Goal: Use online tool/utility: Utilize a website feature to perform a specific function

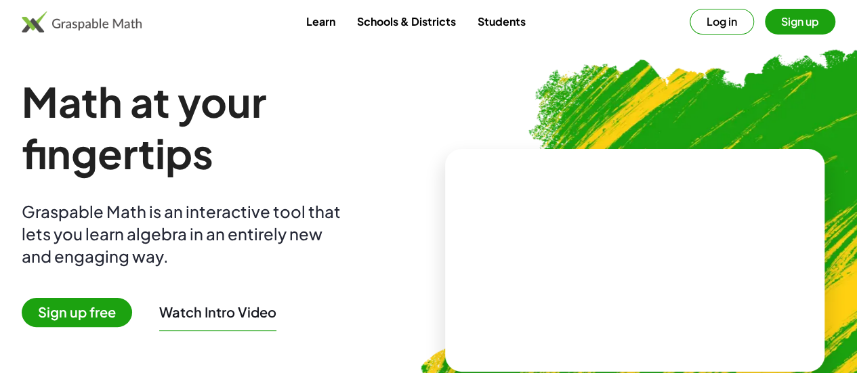
click at [547, 243] on video at bounding box center [634, 260] width 203 height 102
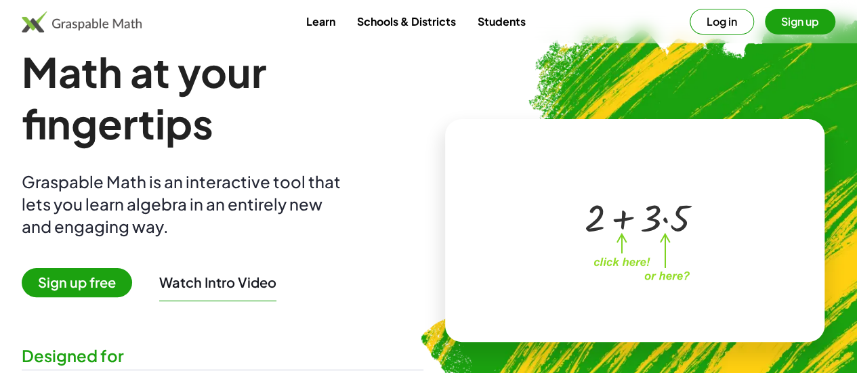
scroll to position [28, 0]
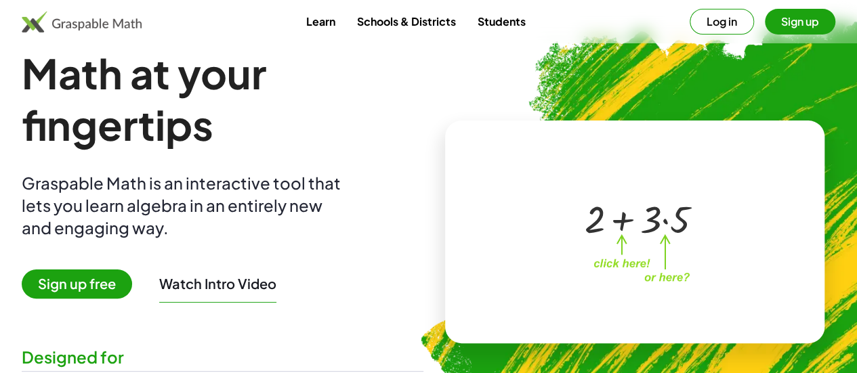
click at [121, 29] on img at bounding box center [82, 22] width 120 height 22
click at [614, 245] on div "+ 2 + · 3 · 5" at bounding box center [632, 218] width 136 height 57
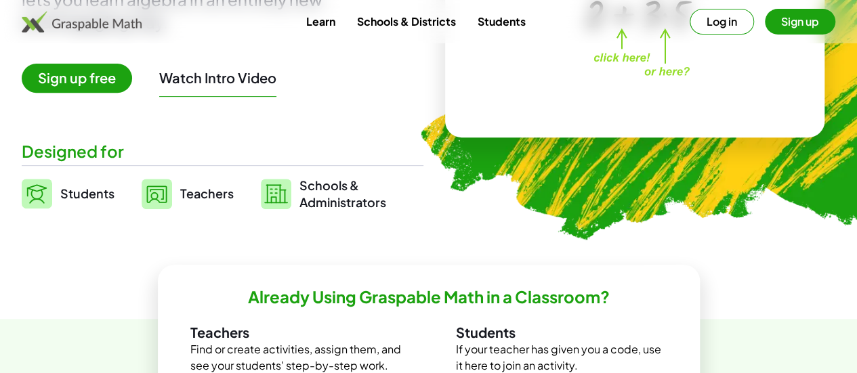
scroll to position [235, 0]
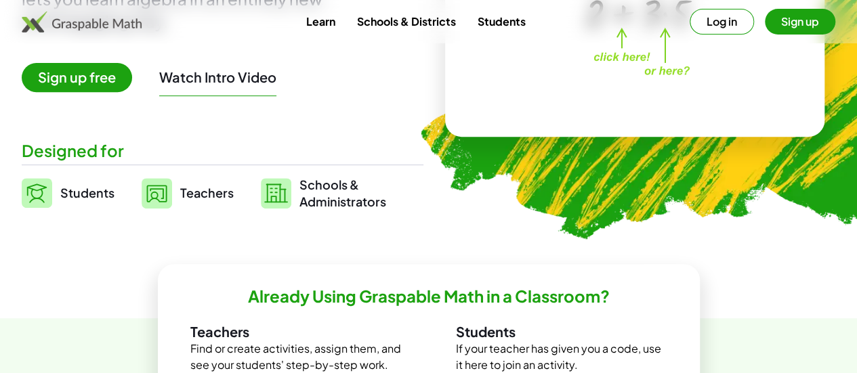
click at [132, 74] on span "Sign up free" at bounding box center [77, 77] width 110 height 29
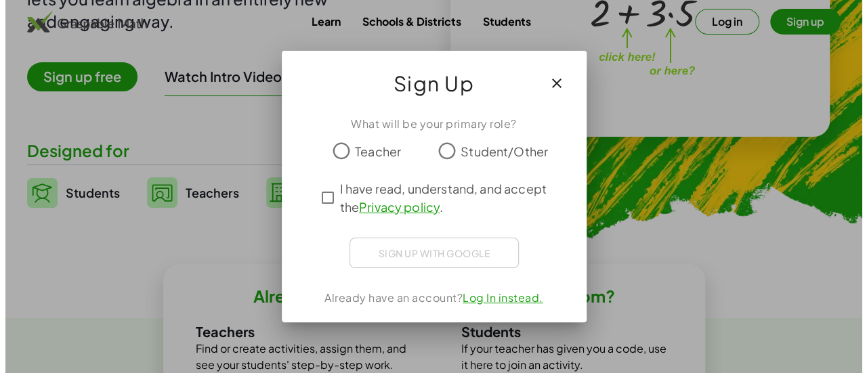
scroll to position [0, 0]
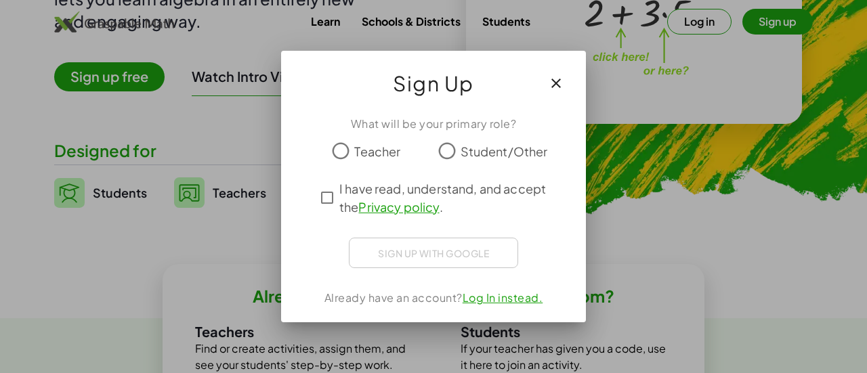
click at [377, 238] on div "Sign up with Google Sign in with Google Sign in with Google. Opens in new tab" at bounding box center [433, 253] width 169 height 30
click at [432, 234] on div "What will be your primary role? Teacher Student/Other I have read, understand, …" at bounding box center [433, 213] width 305 height 217
click at [431, 243] on div "Sign up with Google Sign in with Google Sign in with Google. Opens in new tab" at bounding box center [433, 253] width 169 height 30
click at [433, 253] on div "Sign up with Google Sign in with Google Sign in with Google. Opens in new tab" at bounding box center [433, 253] width 169 height 30
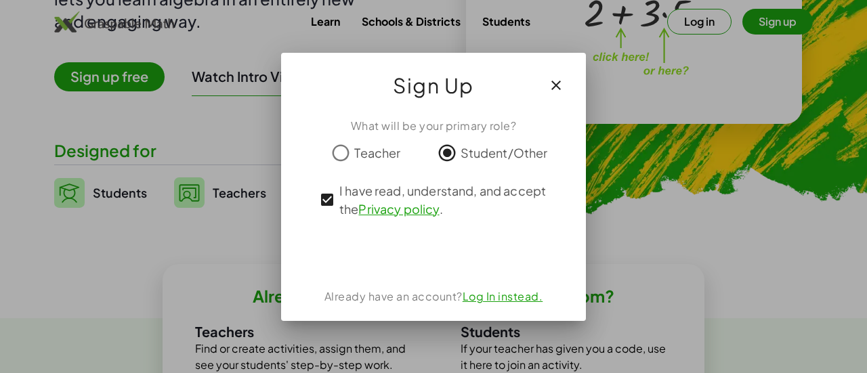
click at [552, 79] on icon "button" at bounding box center [556, 85] width 16 height 16
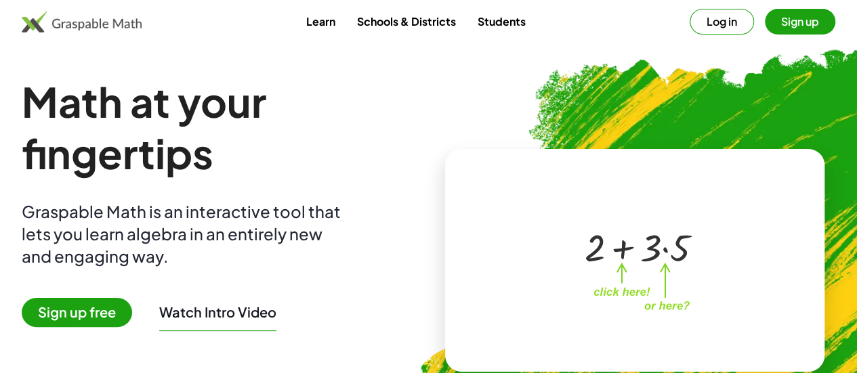
click at [489, 30] on link "Students" at bounding box center [501, 21] width 70 height 25
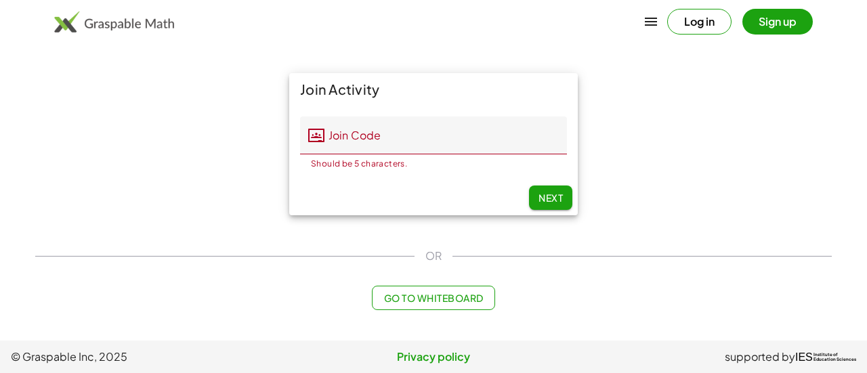
click at [269, 30] on div "Log in Sign up" at bounding box center [433, 21] width 867 height 33
click at [417, 323] on main "Join Activity Join Code Join Code Should be 5 characters. 0 / 5 Next OR Go to W…" at bounding box center [433, 170] width 867 height 341
click at [432, 297] on span "Go to Whiteboard" at bounding box center [433, 298] width 100 height 12
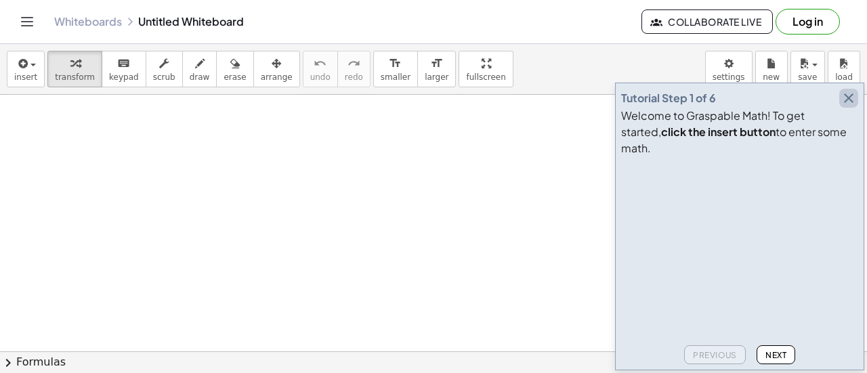
click at [855, 106] on icon "button" at bounding box center [849, 98] width 16 height 16
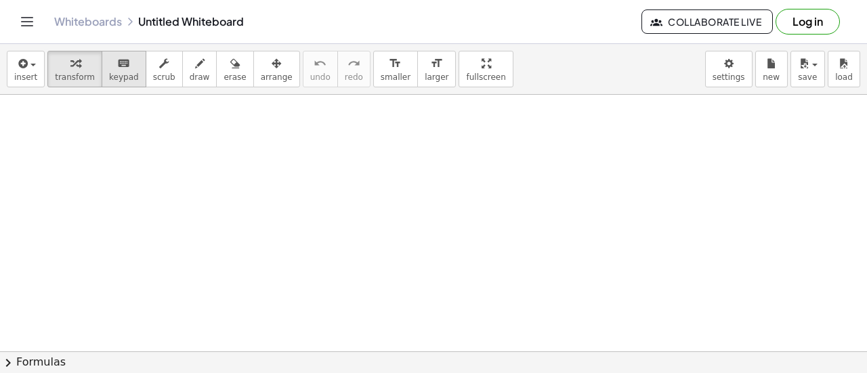
click at [109, 79] on span "keypad" at bounding box center [124, 76] width 30 height 9
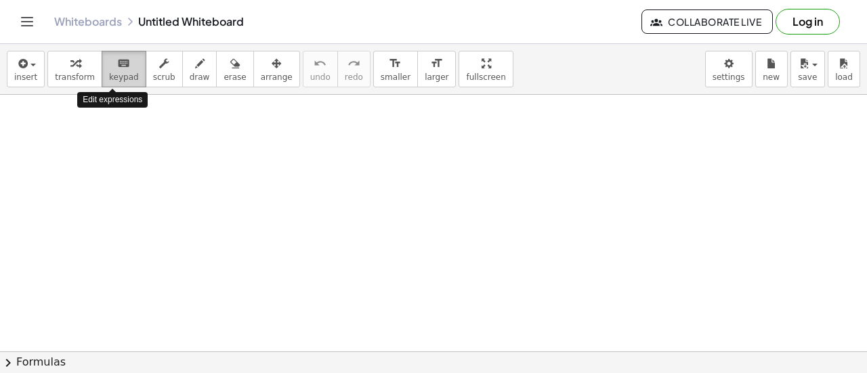
click at [121, 66] on div "keyboard" at bounding box center [124, 63] width 30 height 16
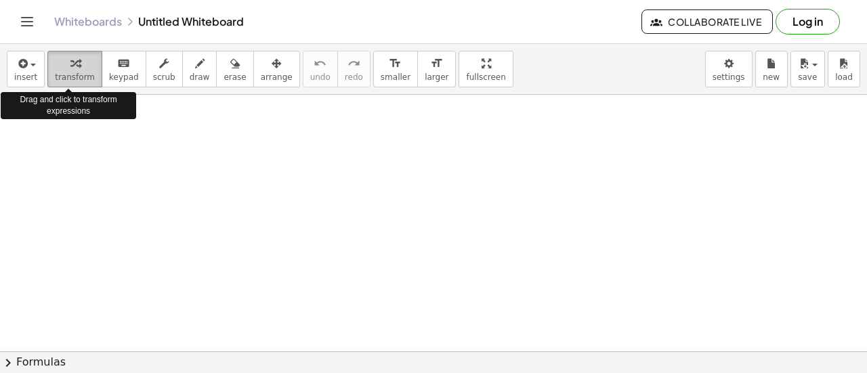
click at [62, 77] on span "transform" at bounding box center [75, 76] width 40 height 9
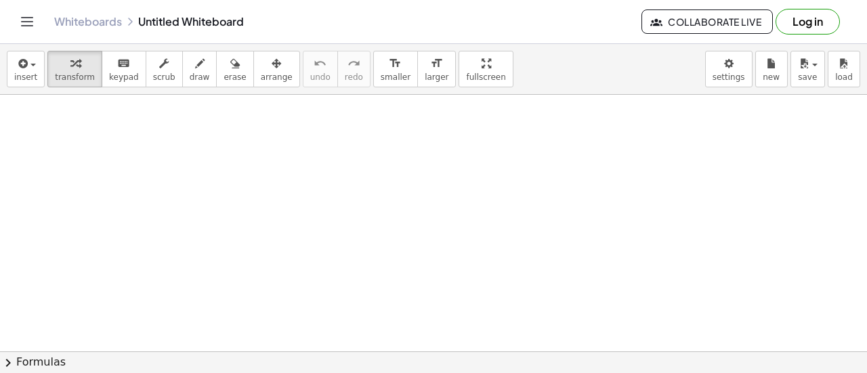
drag, startPoint x: 218, startPoint y: 151, endPoint x: 255, endPoint y: 174, distance: 43.8
click at [730, 68] on body "Graspable Math Activities Get Started Activity Bank Assigned Work Classes White…" at bounding box center [433, 186] width 867 height 373
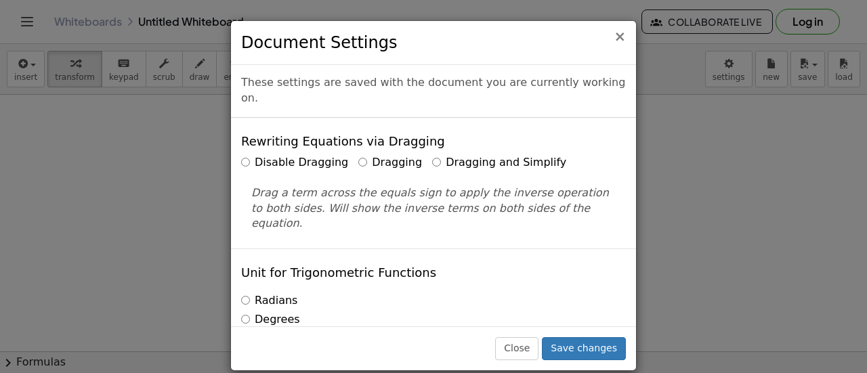
click at [619, 32] on span "×" at bounding box center [620, 36] width 12 height 16
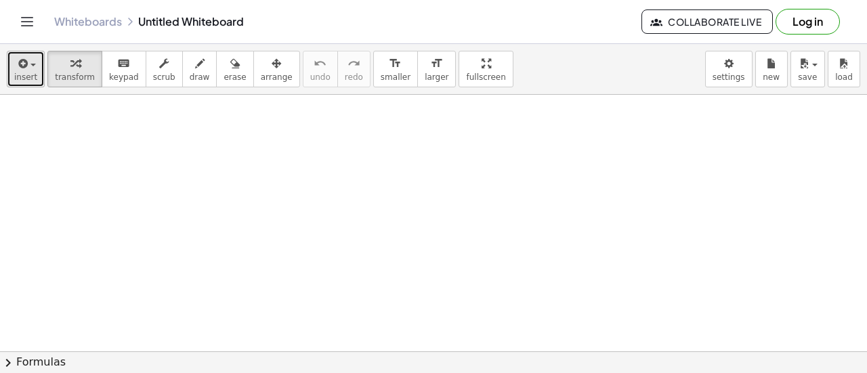
click at [38, 74] on button "insert" at bounding box center [26, 69] width 38 height 37
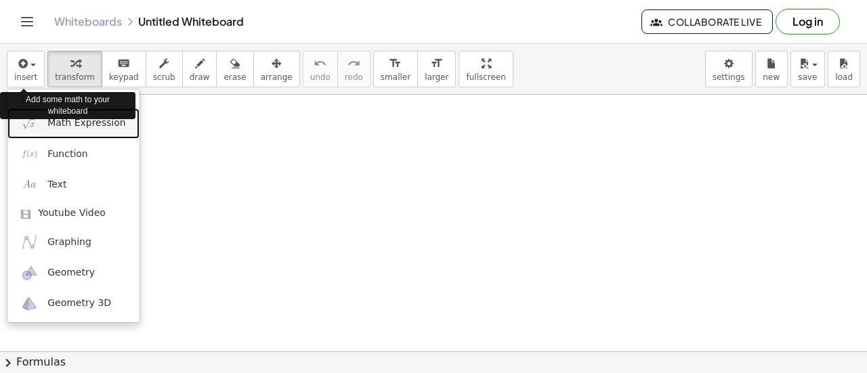
click at [83, 124] on span "Math Expression" at bounding box center [86, 124] width 78 height 14
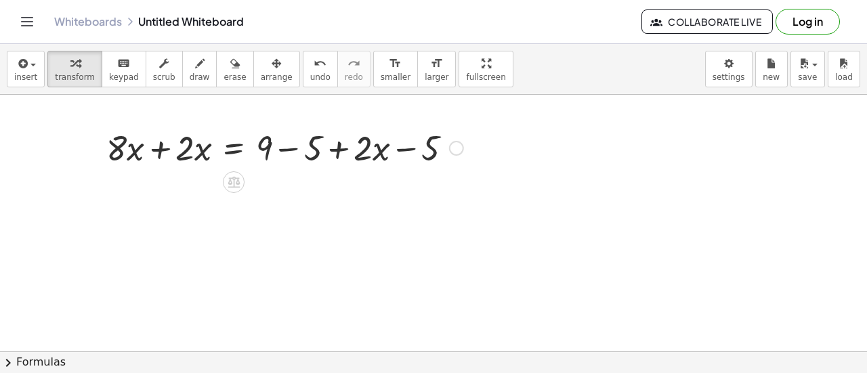
click at [457, 149] on div at bounding box center [456, 148] width 15 height 15
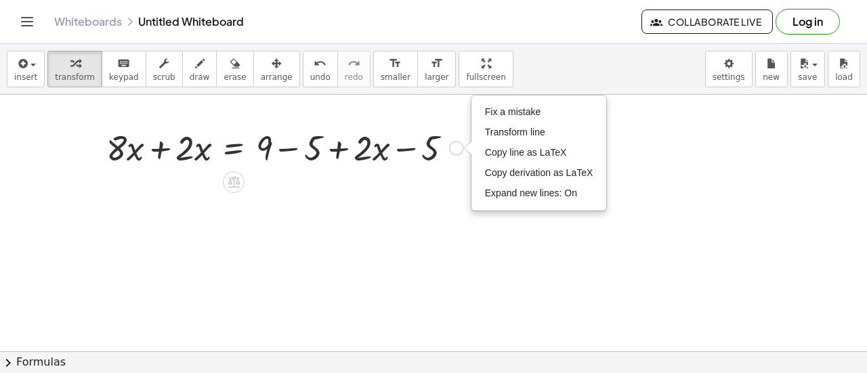
click at [455, 148] on div "Fix a mistake Transform line Copy line as LaTeX Copy derivation as LaTeX Expand…" at bounding box center [456, 148] width 15 height 15
click at [427, 152] on div at bounding box center [285, 147] width 371 height 46
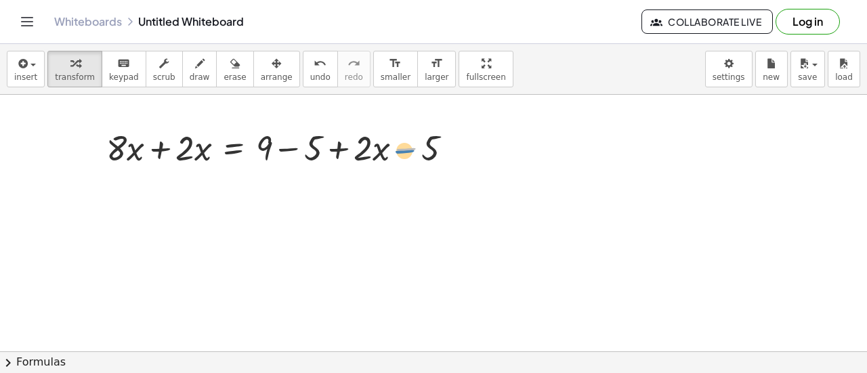
click at [408, 150] on div at bounding box center [285, 147] width 371 height 46
click at [228, 184] on icon at bounding box center [234, 182] width 14 height 14
click at [181, 182] on span "+" at bounding box center [179, 183] width 8 height 20
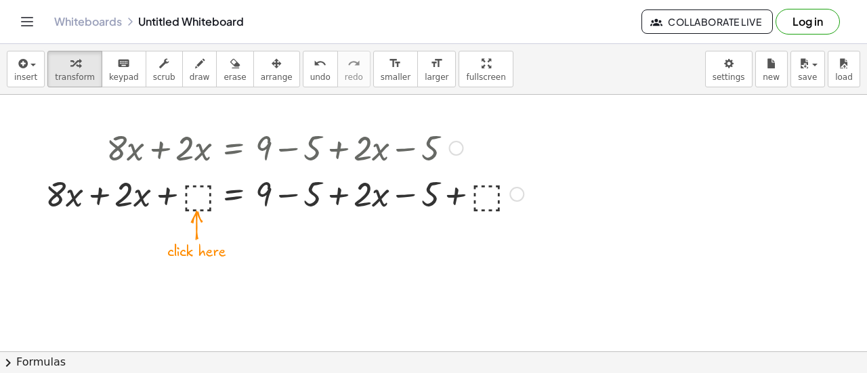
click at [188, 195] on div at bounding box center [285, 193] width 492 height 46
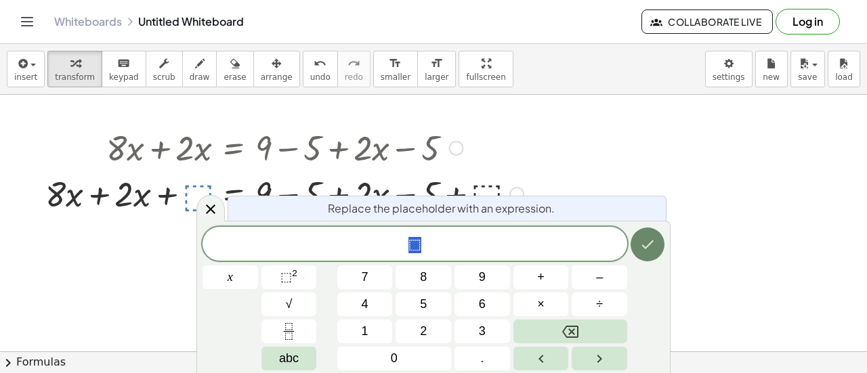
click at [638, 245] on button "Done" at bounding box center [648, 245] width 34 height 34
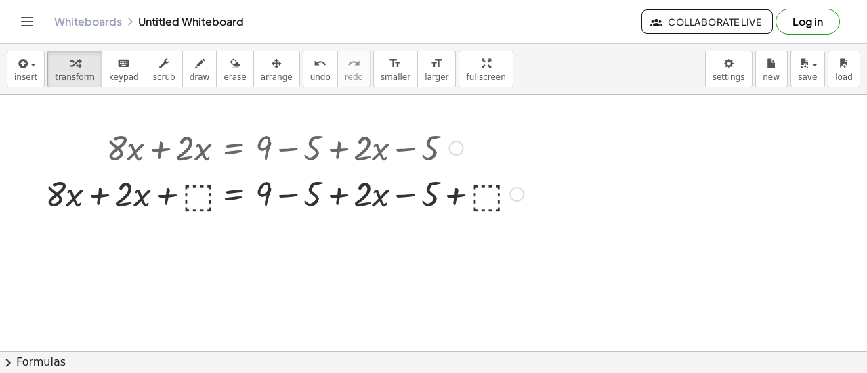
click at [482, 182] on div at bounding box center [285, 193] width 492 height 46
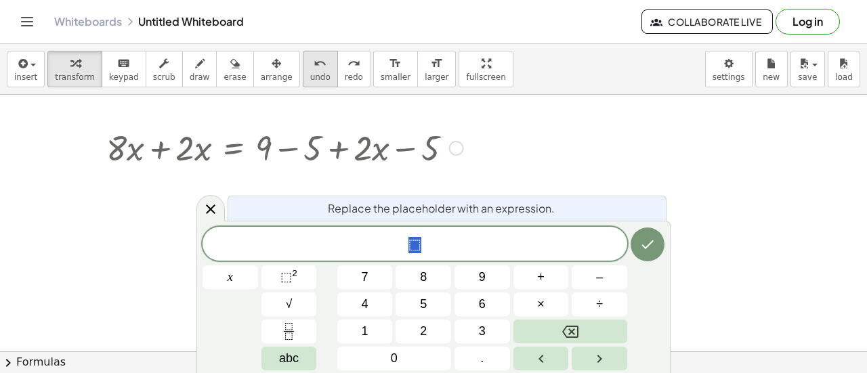
click at [314, 68] on icon "undo" at bounding box center [320, 64] width 13 height 16
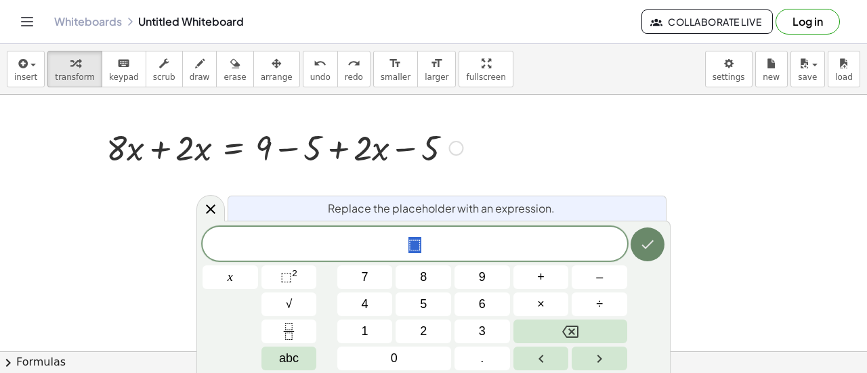
click at [647, 243] on icon "Done" at bounding box center [648, 244] width 16 height 16
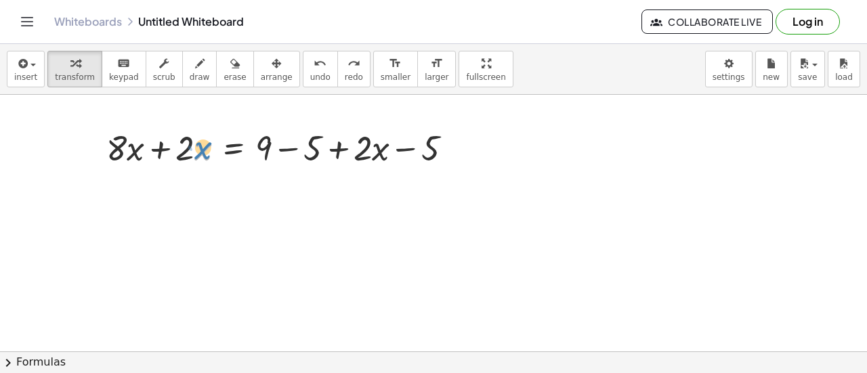
click at [196, 151] on div at bounding box center [285, 147] width 492 height 46
drag, startPoint x: 196, startPoint y: 151, endPoint x: 169, endPoint y: 146, distance: 27.0
click at [169, 146] on div at bounding box center [285, 147] width 492 height 46
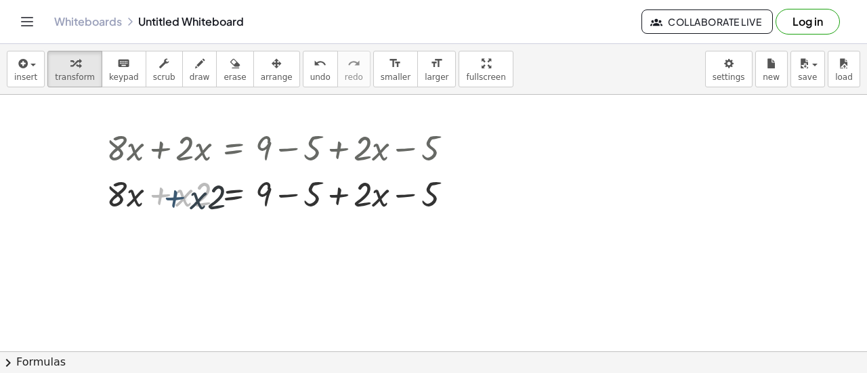
drag, startPoint x: 173, startPoint y: 147, endPoint x: 188, endPoint y: 150, distance: 14.5
click at [234, 148] on div "+ · 8 · x + · 2 · x = + 9 − 5 + · 2 · x − 5 + · x · 2 + · 8 · x + · 2 · x = + 9…" at bounding box center [234, 148] width 0 height 0
drag, startPoint x: 184, startPoint y: 196, endPoint x: 204, endPoint y: 198, distance: 20.4
click at [204, 198] on div at bounding box center [285, 193] width 492 height 46
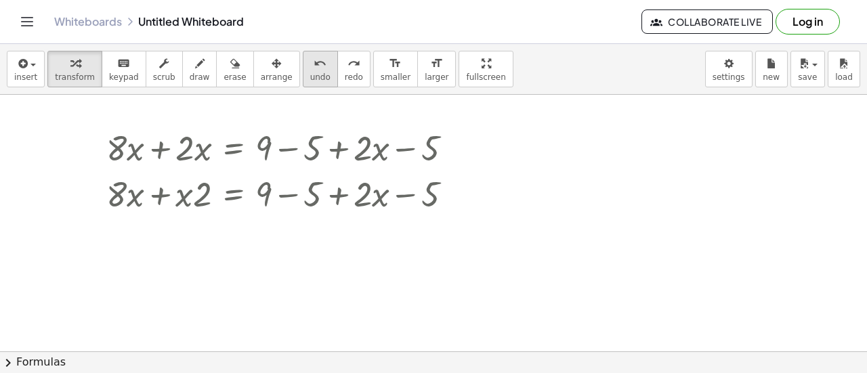
click at [314, 66] on icon "undo" at bounding box center [320, 64] width 13 height 16
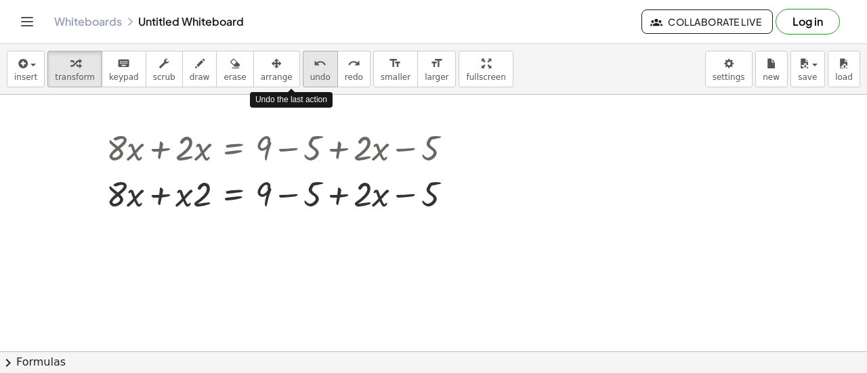
click at [314, 66] on icon "undo" at bounding box center [320, 64] width 13 height 16
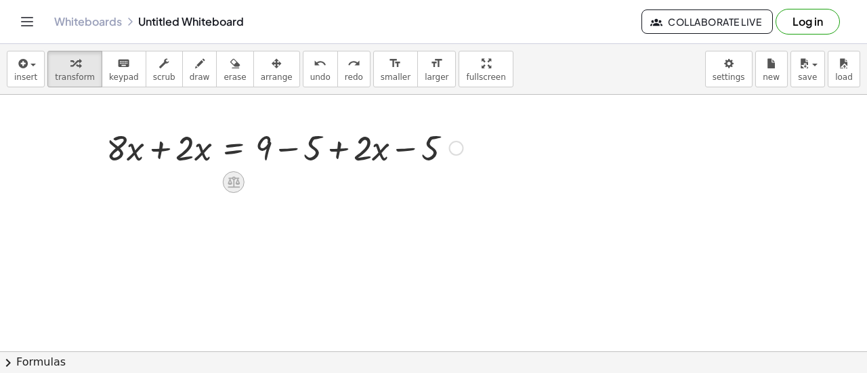
click at [229, 185] on icon at bounding box center [233, 182] width 14 height 14
click at [378, 211] on div "+ · 8 · x + · 2 · x = + 9 − 5 + · 2 · x − 5 + − × ÷" at bounding box center [279, 170] width 509 height 99
click at [371, 153] on div at bounding box center [285, 147] width 492 height 46
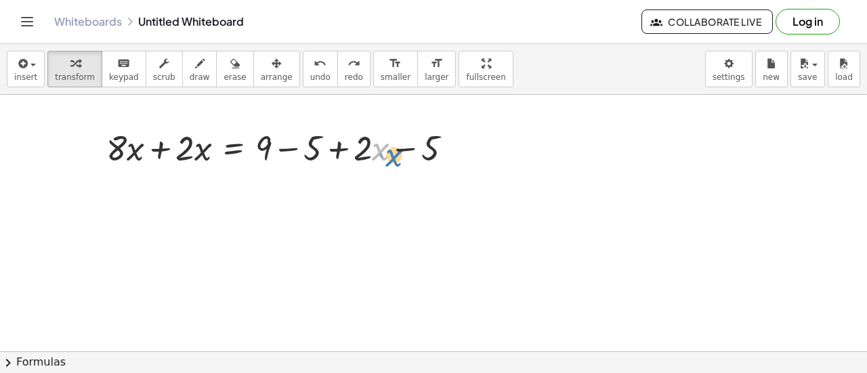
drag, startPoint x: 375, startPoint y: 157, endPoint x: 381, endPoint y: 161, distance: 7.3
click at [381, 161] on div at bounding box center [285, 147] width 492 height 46
drag, startPoint x: 364, startPoint y: 154, endPoint x: 358, endPoint y: 159, distance: 7.7
click at [358, 159] on div at bounding box center [285, 147] width 492 height 46
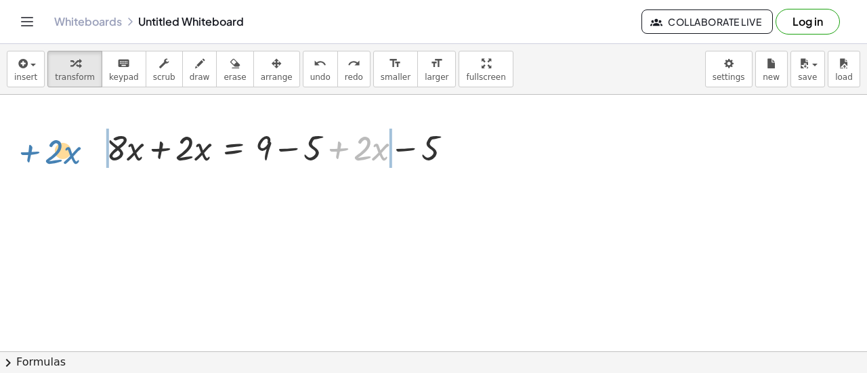
drag, startPoint x: 329, startPoint y: 144, endPoint x: 23, endPoint y: 144, distance: 305.6
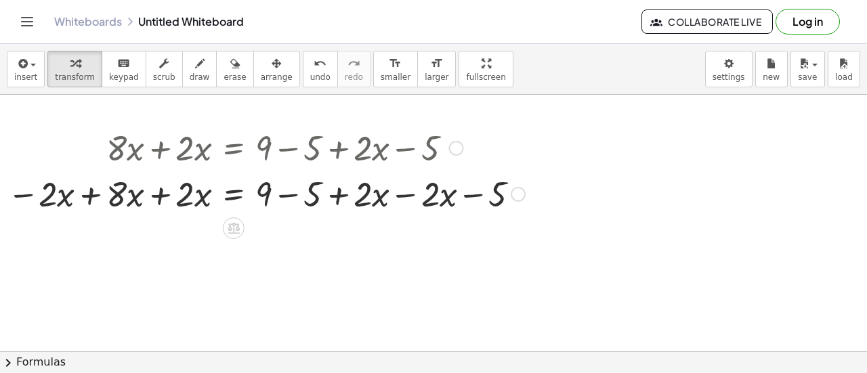
click at [371, 196] on div at bounding box center [285, 193] width 492 height 46
drag, startPoint x: 370, startPoint y: 196, endPoint x: 359, endPoint y: 198, distance: 11.0
click at [359, 198] on div at bounding box center [285, 193] width 492 height 46
click at [415, 196] on div at bounding box center [285, 193] width 492 height 46
click at [356, 194] on div at bounding box center [285, 193] width 492 height 46
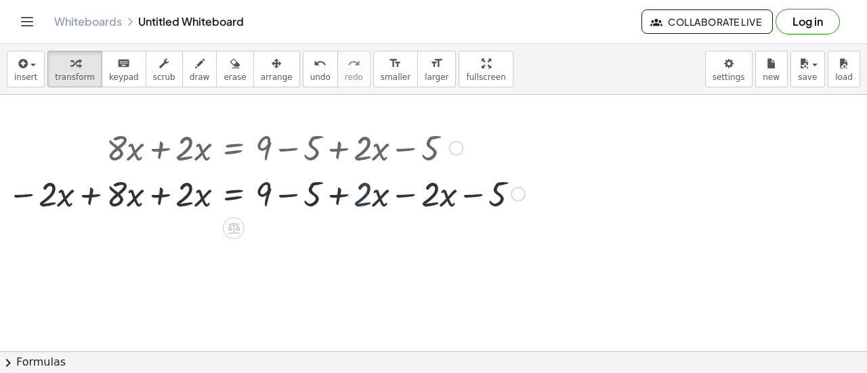
click at [373, 200] on div at bounding box center [285, 193] width 492 height 46
drag, startPoint x: 373, startPoint y: 200, endPoint x: 421, endPoint y: 203, distance: 48.2
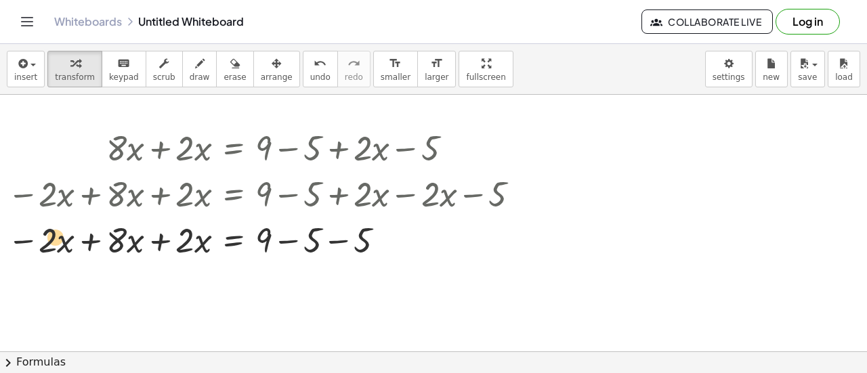
click at [47, 238] on div at bounding box center [285, 239] width 492 height 46
drag, startPoint x: 47, startPoint y: 246, endPoint x: 58, endPoint y: 243, distance: 10.5
click at [58, 243] on div at bounding box center [285, 239] width 492 height 46
drag, startPoint x: 58, startPoint y: 243, endPoint x: 69, endPoint y: 240, distance: 12.0
click at [69, 240] on div at bounding box center [285, 239] width 492 height 46
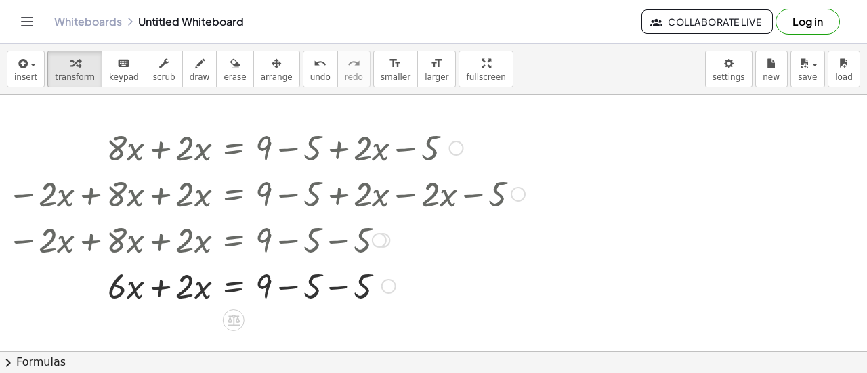
click at [127, 285] on div at bounding box center [285, 285] width 492 height 46
click at [169, 289] on div at bounding box center [285, 285] width 492 height 46
click at [123, 299] on div at bounding box center [285, 285] width 492 height 46
click at [129, 299] on div at bounding box center [285, 285] width 492 height 46
drag, startPoint x: 131, startPoint y: 293, endPoint x: 171, endPoint y: 295, distance: 39.3
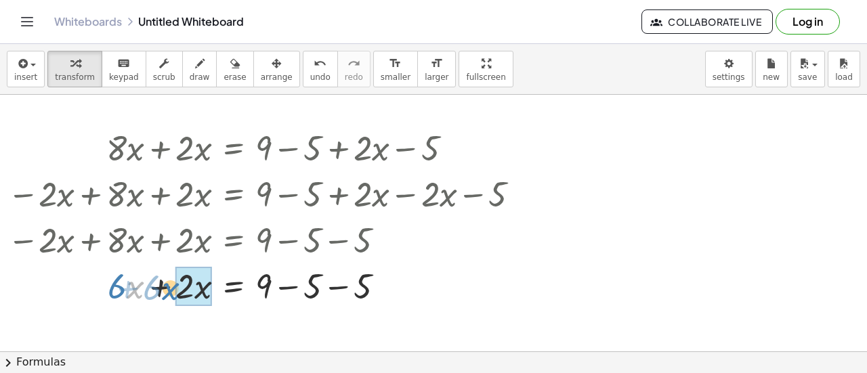
click at [171, 295] on div at bounding box center [285, 285] width 492 height 46
drag, startPoint x: 350, startPoint y: 292, endPoint x: 305, endPoint y: 293, distance: 45.4
click at [305, 293] on div at bounding box center [285, 285] width 492 height 46
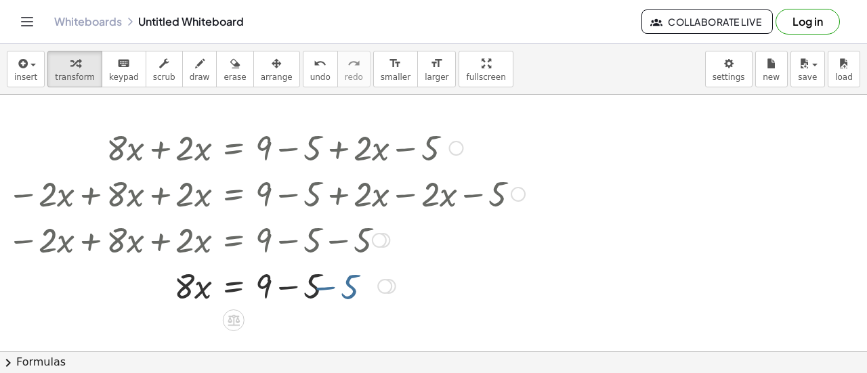
click at [305, 293] on div at bounding box center [285, 285] width 492 height 46
drag, startPoint x: 320, startPoint y: 303, endPoint x: 269, endPoint y: 300, distance: 51.6
drag, startPoint x: 271, startPoint y: 295, endPoint x: 274, endPoint y: 310, distance: 15.3
